Goal: Task Accomplishment & Management: Manage account settings

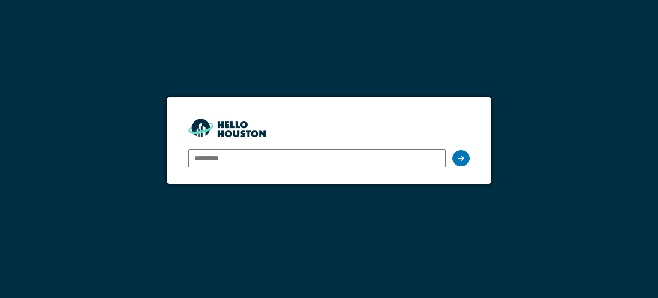
type input "**********"
click at [455, 158] on div at bounding box center [460, 158] width 17 height 16
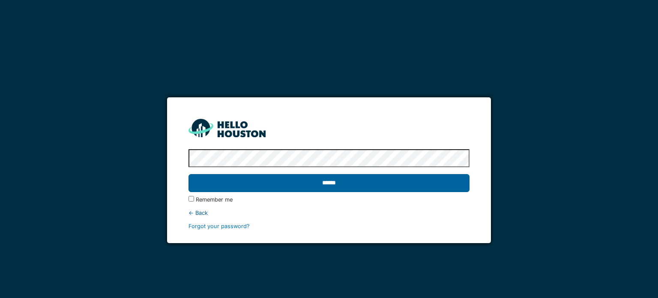
click at [394, 183] on input "******" at bounding box center [328, 183] width 281 height 18
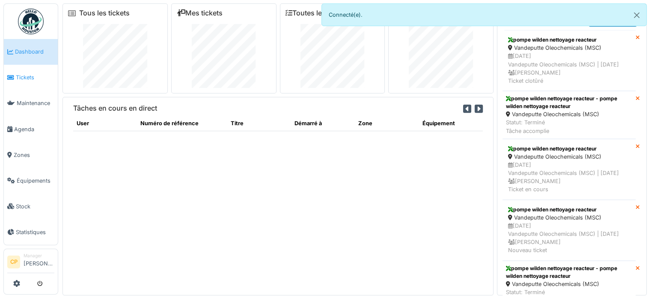
click at [18, 74] on span "Tickets" at bounding box center [35, 77] width 39 height 8
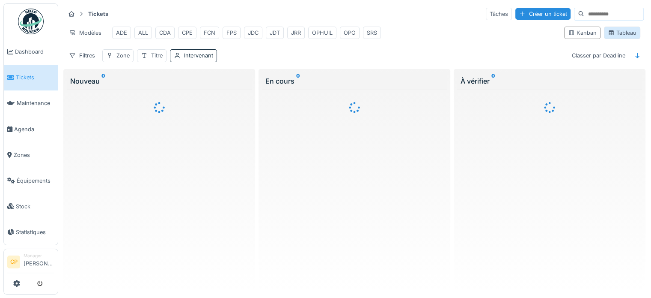
click at [623, 37] on div "Tableau" at bounding box center [622, 33] width 29 height 8
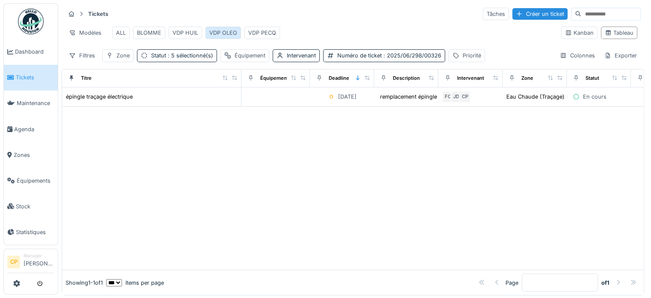
click at [218, 33] on div "VDP OLEO" at bounding box center [223, 33] width 28 height 8
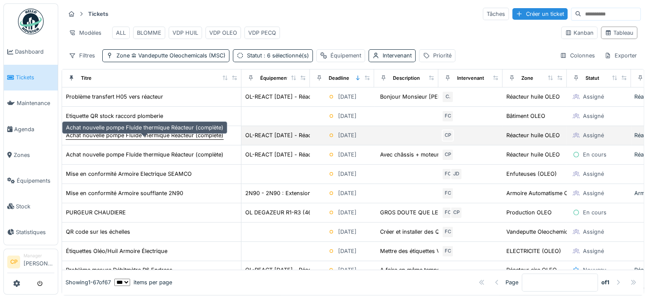
click at [198, 139] on div "Achat nouvelle pompe Fluide thermique Réacteur (complète)" at bounding box center [145, 135] width 158 height 8
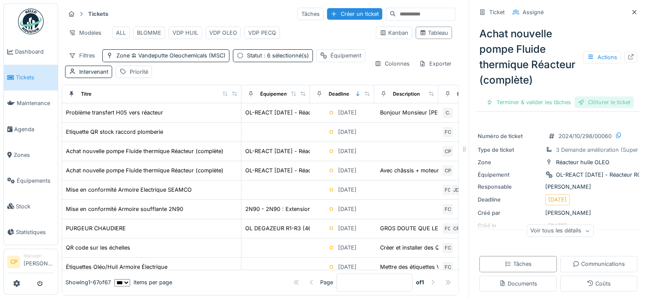
click at [599, 108] on div "Clôturer le ticket" at bounding box center [605, 102] width 60 height 12
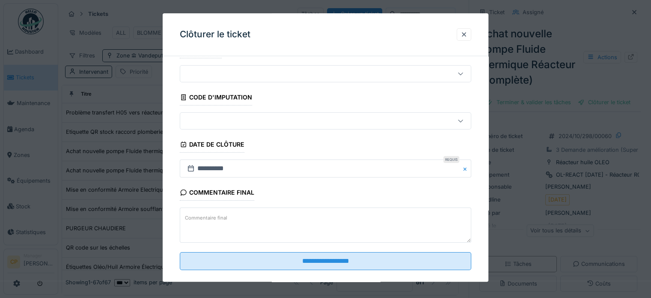
scroll to position [33, 0]
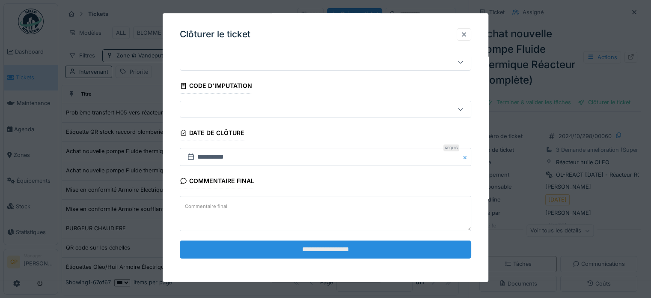
click at [307, 243] on input "**********" at bounding box center [326, 249] width 292 height 18
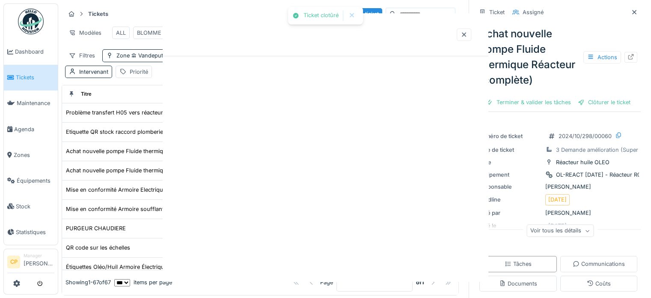
click at [313, 249] on div "Ticket clotûré Annuler Tickets Tâches Créer un ticket Modèles ALL BLOMME VDP HU…" at bounding box center [354, 149] width 593 height 299
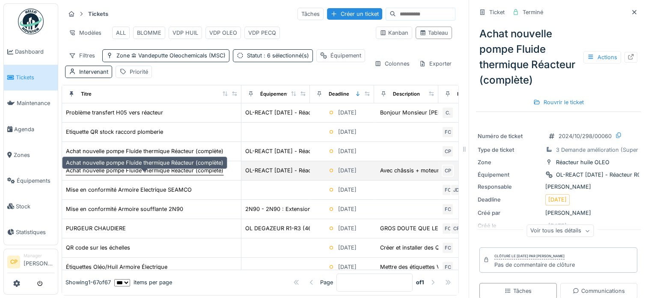
click at [180, 172] on div "Achat nouvelle pompe Fluide thermique Réacteur (complète)" at bounding box center [145, 170] width 158 height 8
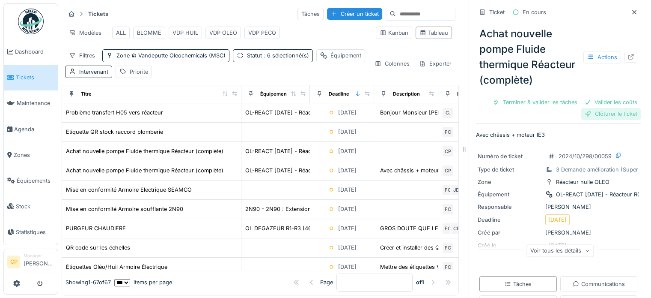
click at [610, 119] on div "Clôturer le ticket" at bounding box center [612, 114] width 60 height 12
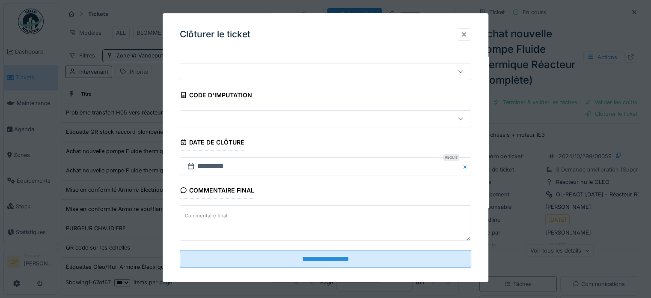
scroll to position [33, 0]
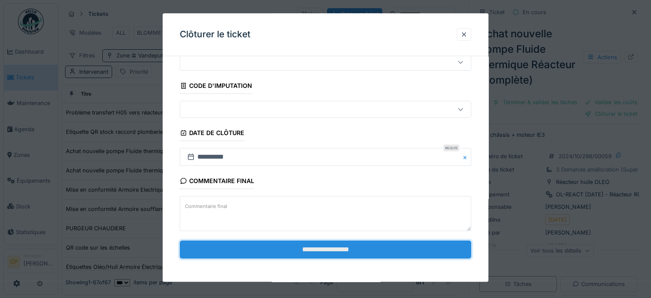
click at [330, 246] on input "**********" at bounding box center [326, 249] width 292 height 18
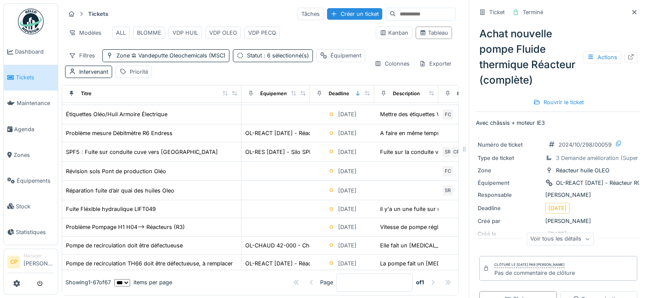
scroll to position [171, 0]
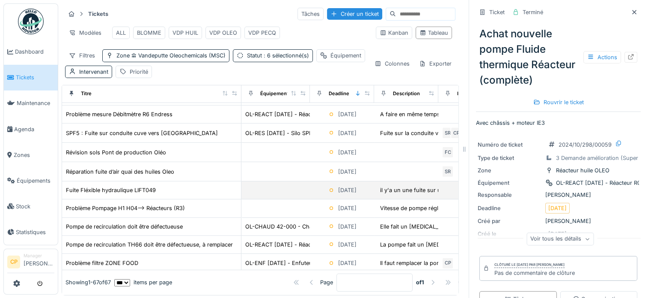
click at [173, 191] on div "Fuite Fléxible hydraulique LIFT049" at bounding box center [152, 189] width 172 height 9
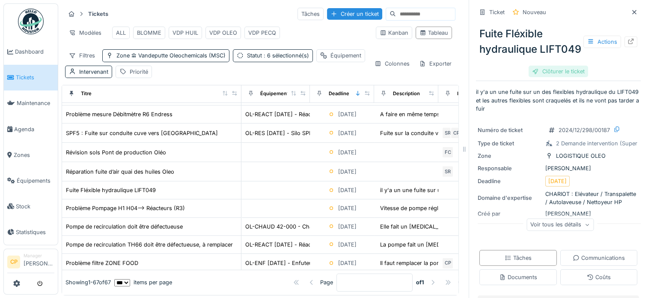
click at [544, 77] on div "Clôturer le ticket" at bounding box center [559, 72] width 60 height 12
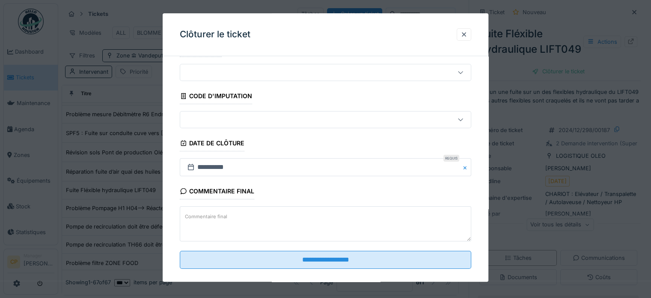
scroll to position [33, 0]
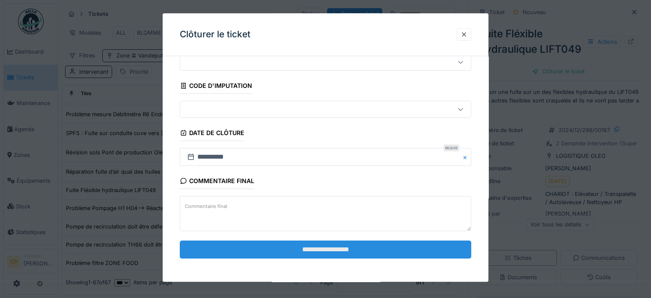
click at [318, 251] on input "**********" at bounding box center [326, 249] width 292 height 18
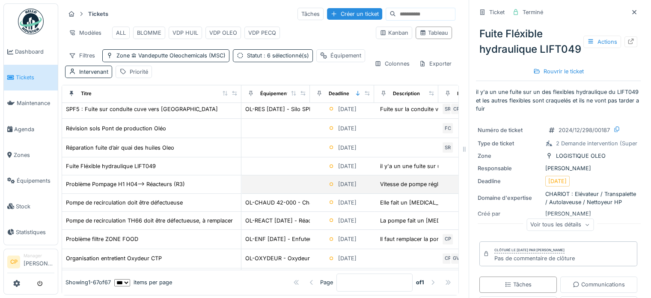
scroll to position [214, 0]
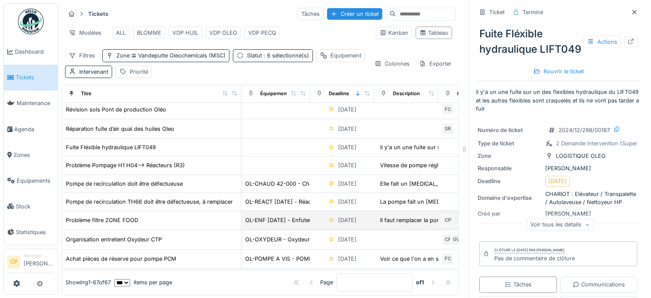
click at [168, 217] on td "Problème filtre ZONE FOOD" at bounding box center [151, 220] width 179 height 19
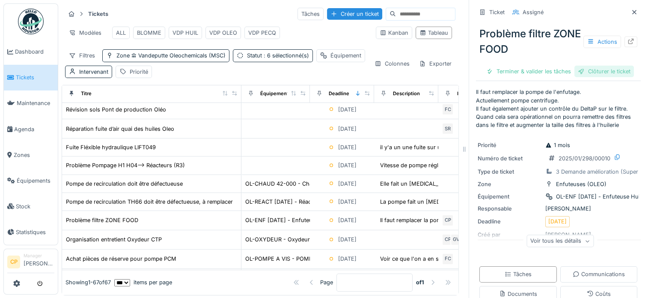
click at [601, 68] on div "Clôturer le ticket" at bounding box center [605, 72] width 60 height 12
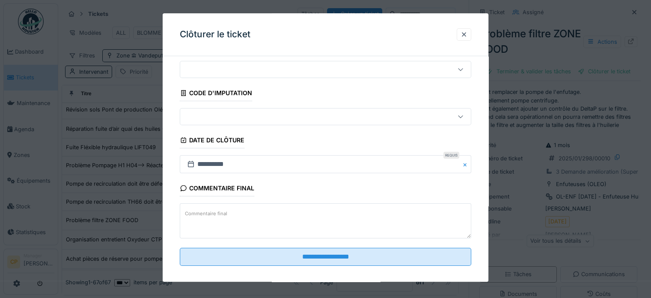
scroll to position [33, 0]
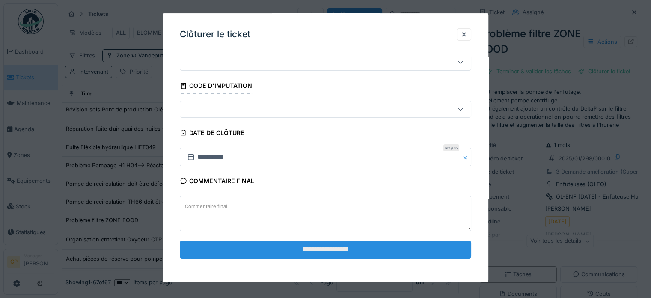
click at [317, 245] on input "**********" at bounding box center [326, 249] width 292 height 18
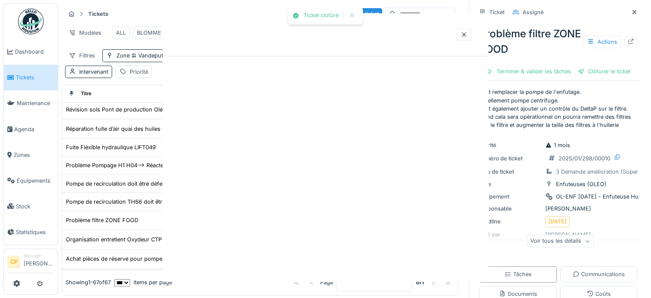
scroll to position [0, 0]
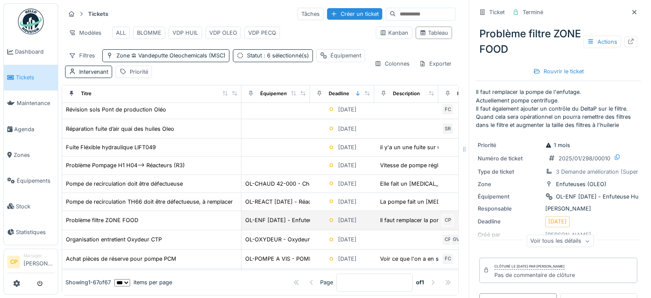
click at [179, 224] on div "Problème filtre ZONE FOOD" at bounding box center [152, 219] width 172 height 9
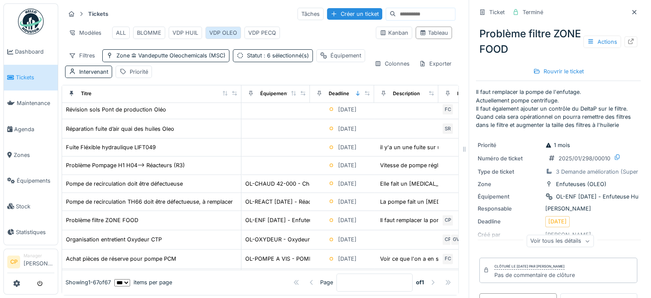
click at [224, 32] on div "VDP OLEO" at bounding box center [223, 33] width 28 height 8
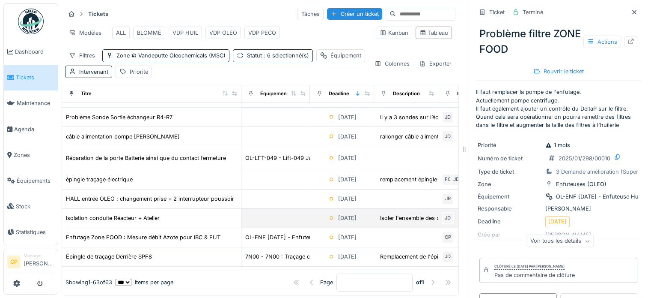
scroll to position [647, 0]
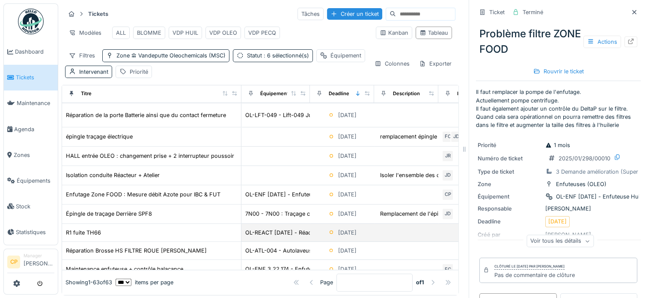
click at [186, 238] on td "R1 fuite TH66" at bounding box center [151, 233] width 179 height 18
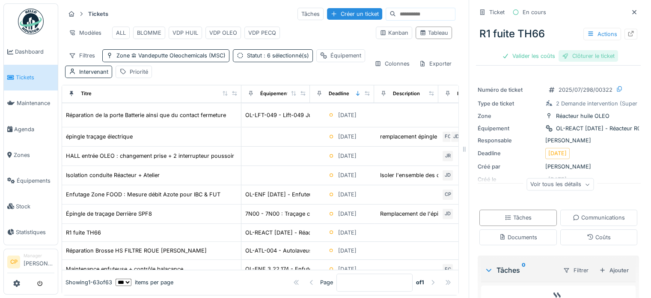
click at [586, 56] on div "Clôturer le ticket" at bounding box center [589, 56] width 60 height 12
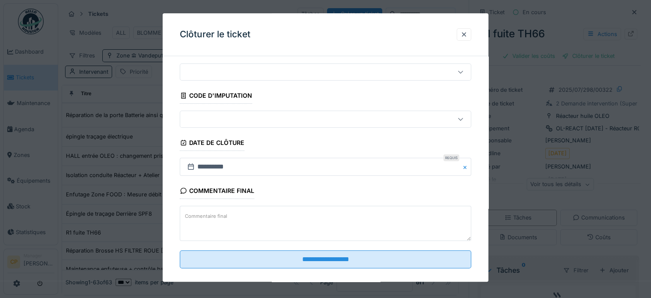
scroll to position [33, 0]
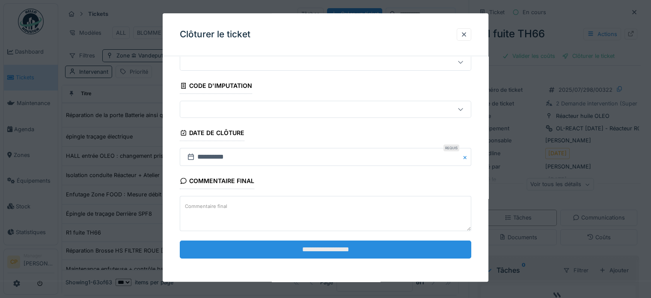
click at [340, 245] on input "**********" at bounding box center [326, 249] width 292 height 18
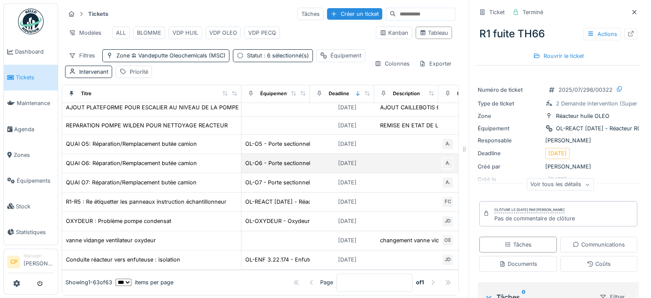
scroll to position [7, 0]
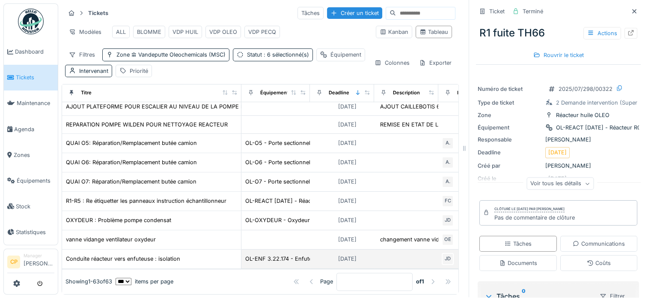
click at [194, 254] on div "Conduite réacteur vers enfuteuse : isolation" at bounding box center [152, 258] width 172 height 9
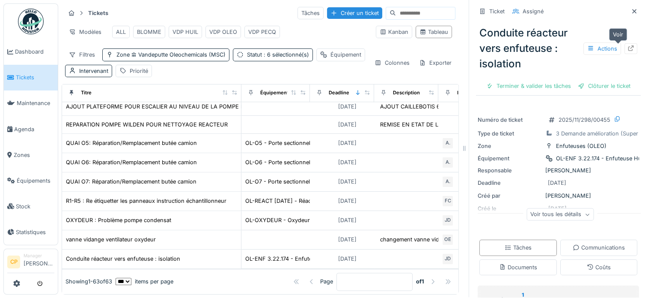
click at [625, 44] on div at bounding box center [631, 48] width 13 height 11
